Goal: Obtain resource: Download file/media

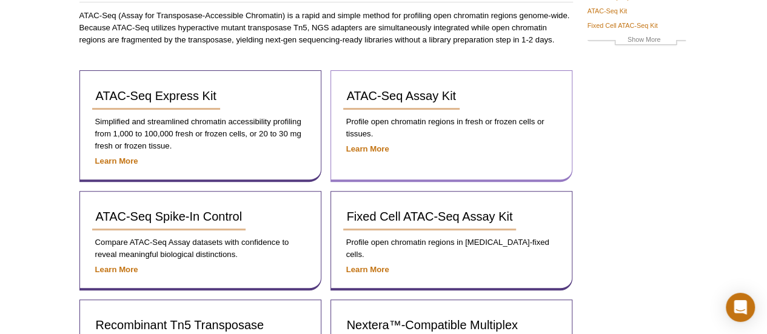
scroll to position [115, 0]
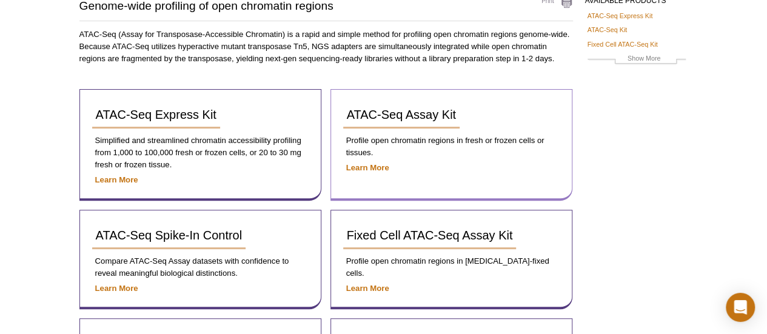
click at [360, 162] on p "Learn More" at bounding box center [451, 168] width 216 height 12
click at [363, 168] on strong "Learn More" at bounding box center [367, 167] width 43 height 9
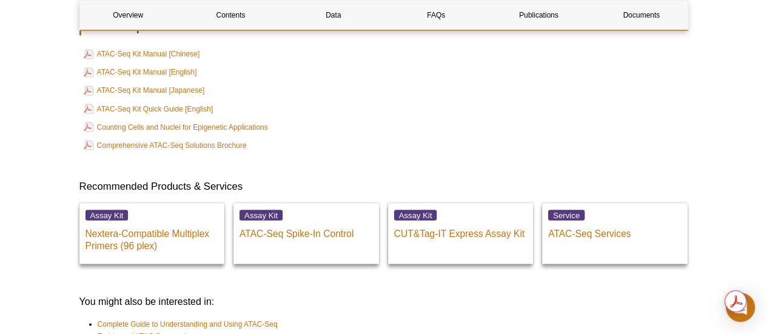
scroll to position [3292, 0]
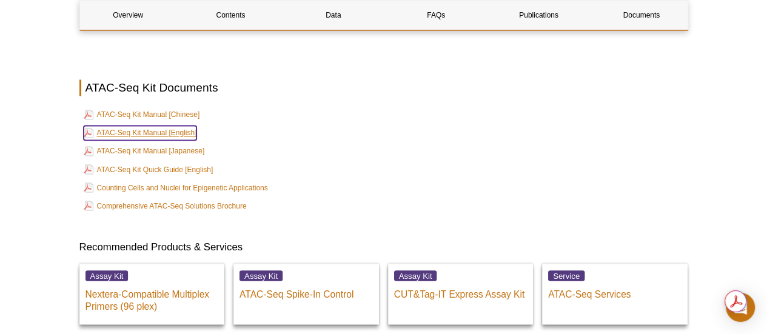
click at [150, 126] on link "ATAC-Seq Kit Manual [English]" at bounding box center [140, 133] width 113 height 15
